Goal: Task Accomplishment & Management: Complete application form

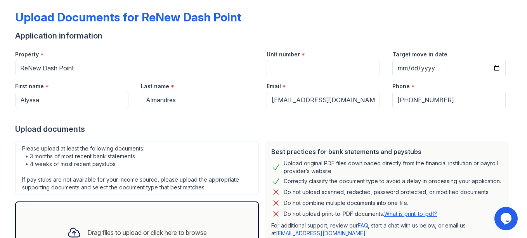
scroll to position [35, 0]
click at [328, 71] on input "Unit number" at bounding box center [323, 67] width 113 height 16
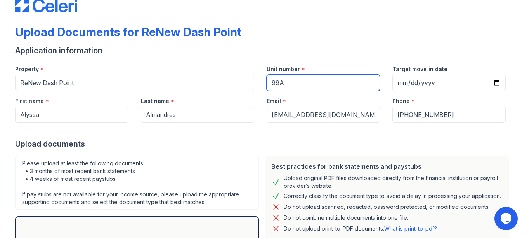
scroll to position [109, 0]
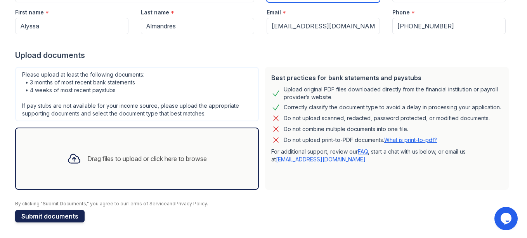
type input "99A"
click at [61, 218] on button "Submit documents" at bounding box center [50, 216] width 70 height 12
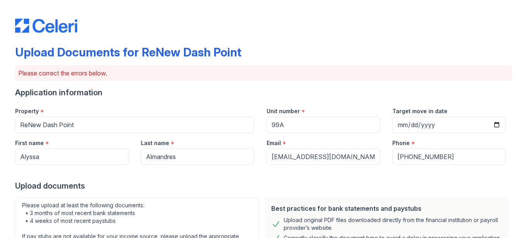
scroll to position [171, 0]
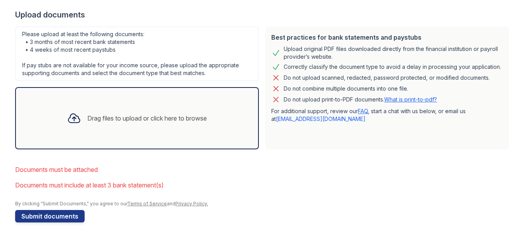
click at [93, 144] on div "Drag files to upload or click here to browse" at bounding box center [137, 118] width 244 height 62
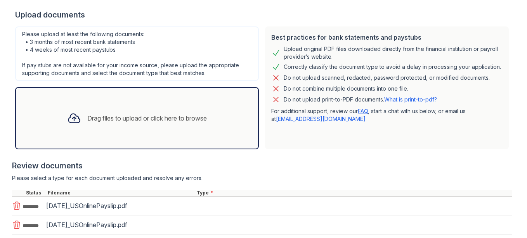
scroll to position [308, 0]
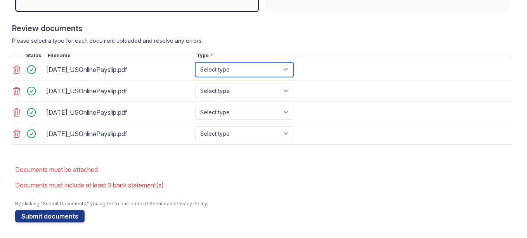
click at [235, 67] on select "Select type Paystub Bank Statement Offer Letter Tax Documents Benefit Award Let…" at bounding box center [244, 69] width 98 height 15
select select "paystub"
click at [195, 62] on select "Select type Paystub Bank Statement Offer Letter Tax Documents Benefit Award Let…" at bounding box center [244, 69] width 98 height 15
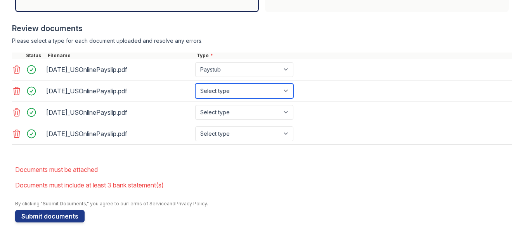
click at [233, 96] on select "Select type Paystub Bank Statement Offer Letter Tax Documents Benefit Award Let…" at bounding box center [244, 91] width 98 height 15
select select "paystub"
click at [195, 84] on select "Select type Paystub Bank Statement Offer Letter Tax Documents Benefit Award Let…" at bounding box center [244, 91] width 98 height 15
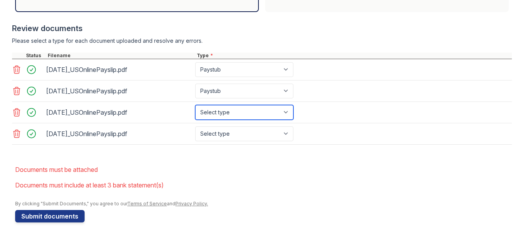
click at [228, 112] on select "Select type Paystub Bank Statement Offer Letter Tax Documents Benefit Award Let…" at bounding box center [244, 112] width 98 height 15
select select "paystub"
click at [195, 105] on select "Select type Paystub Bank Statement Offer Letter Tax Documents Benefit Award Let…" at bounding box center [244, 112] width 98 height 15
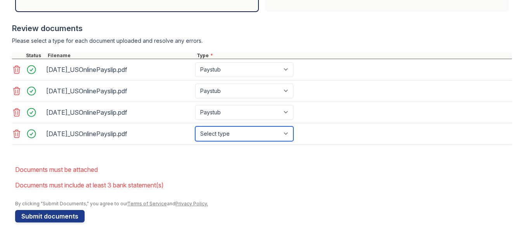
click at [227, 134] on select "Select type Paystub Bank Statement Offer Letter Tax Documents Benefit Award Let…" at bounding box center [244, 133] width 98 height 15
select select "paystub"
click at [195, 126] on select "Select type Paystub Bank Statement Offer Letter Tax Documents Benefit Award Let…" at bounding box center [244, 133] width 98 height 15
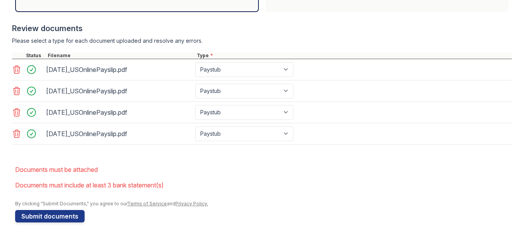
click at [237, 171] on li "Documents must be attached" at bounding box center [263, 170] width 497 height 16
click at [53, 212] on button "Submit documents" at bounding box center [50, 216] width 70 height 12
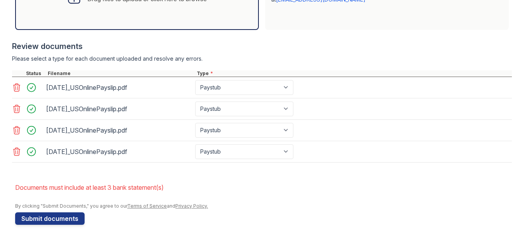
scroll to position [291, 0]
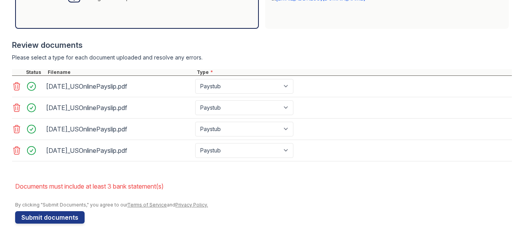
click at [141, 108] on div "[DATE]_USOnlinePayslip.pdf" at bounding box center [119, 107] width 146 height 12
click at [241, 184] on li "Documents must include at least 3 bank statement(s)" at bounding box center [263, 186] width 497 height 16
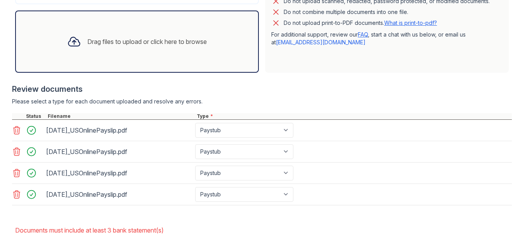
scroll to position [245, 0]
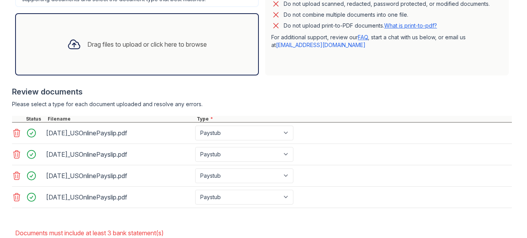
click at [140, 46] on div "Drag files to upload or click here to browse" at bounding box center [147, 44] width 120 height 9
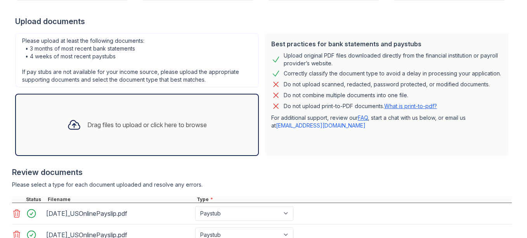
scroll to position [164, 0]
click at [121, 116] on div "Drag files to upload or click here to browse" at bounding box center [137, 125] width 152 height 26
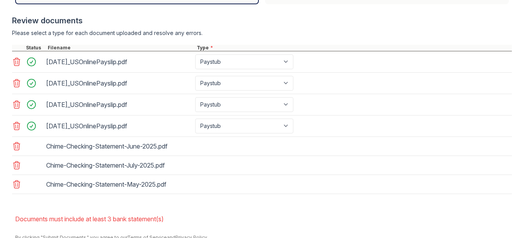
scroll to position [316, 0]
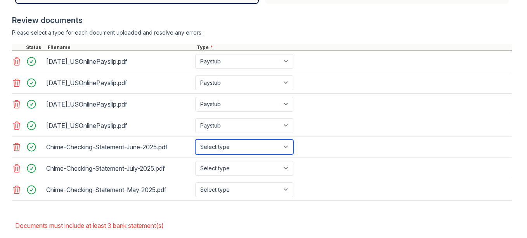
click at [279, 148] on select "Select type Paystub Bank Statement Offer Letter Tax Documents Benefit Award Let…" at bounding box center [244, 146] width 98 height 15
select select "bank_statement"
click at [195, 139] on select "Select type Paystub Bank Statement Offer Letter Tax Documents Benefit Award Let…" at bounding box center [244, 146] width 98 height 15
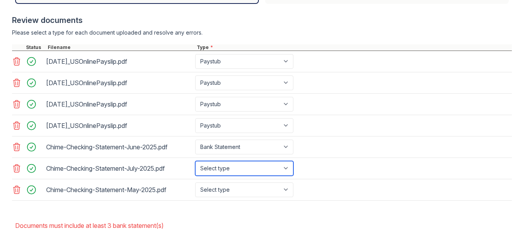
click at [262, 174] on select "Select type Paystub Bank Statement Offer Letter Tax Documents Benefit Award Let…" at bounding box center [244, 168] width 98 height 15
select select "bank_statement"
click at [195, 161] on select "Select type Paystub Bank Statement Offer Letter Tax Documents Benefit Award Let…" at bounding box center [244, 168] width 98 height 15
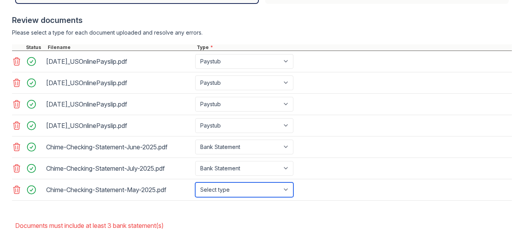
click at [243, 186] on select "Select type Paystub Bank Statement Offer Letter Tax Documents Benefit Award Let…" at bounding box center [244, 189] width 98 height 15
select select "bank_statement"
click at [195, 182] on select "Select type Paystub Bank Statement Offer Letter Tax Documents Benefit Award Let…" at bounding box center [244, 189] width 98 height 15
click at [204, 216] on form "Application information Property * [GEOGRAPHIC_DATA] Unit number * 99A Target m…" at bounding box center [263, 17] width 497 height 492
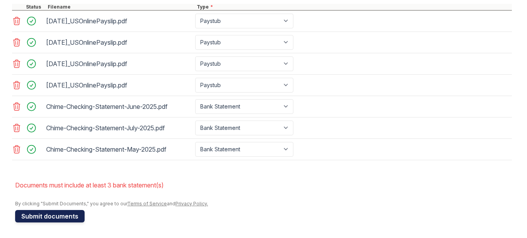
click at [65, 217] on button "Submit documents" at bounding box center [50, 216] width 70 height 12
